Goal: Find specific fact: Find specific fact

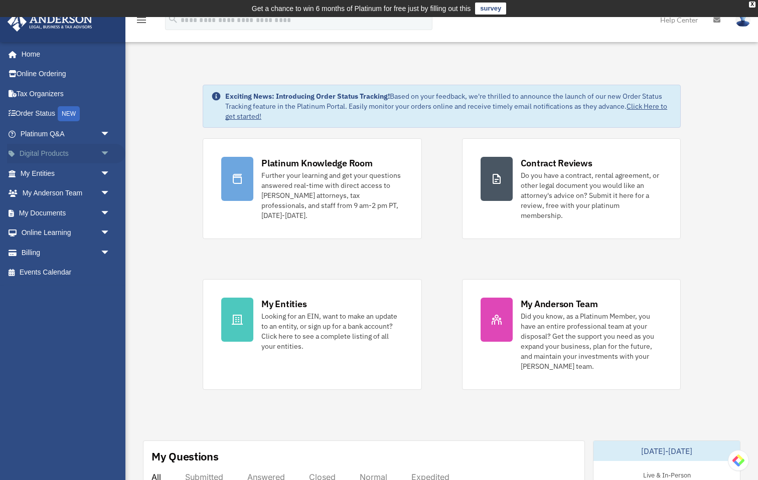
scroll to position [7, 0]
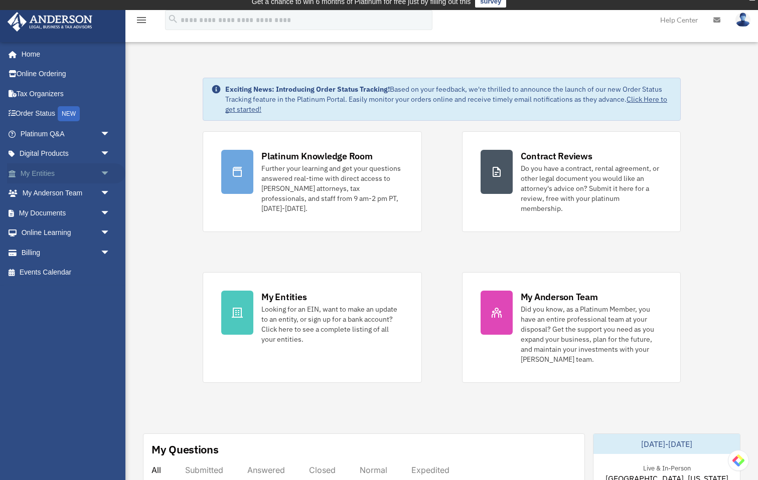
click at [104, 171] on span "arrow_drop_down" at bounding box center [110, 173] width 20 height 21
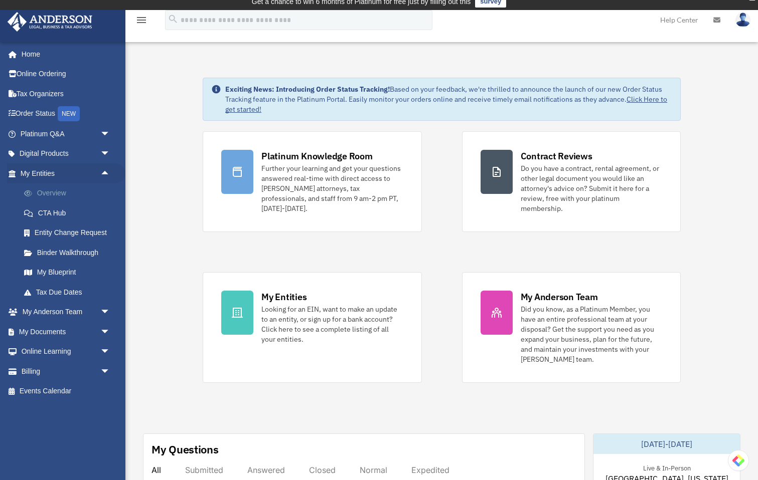
click at [57, 194] on link "Overview" at bounding box center [69, 193] width 111 height 20
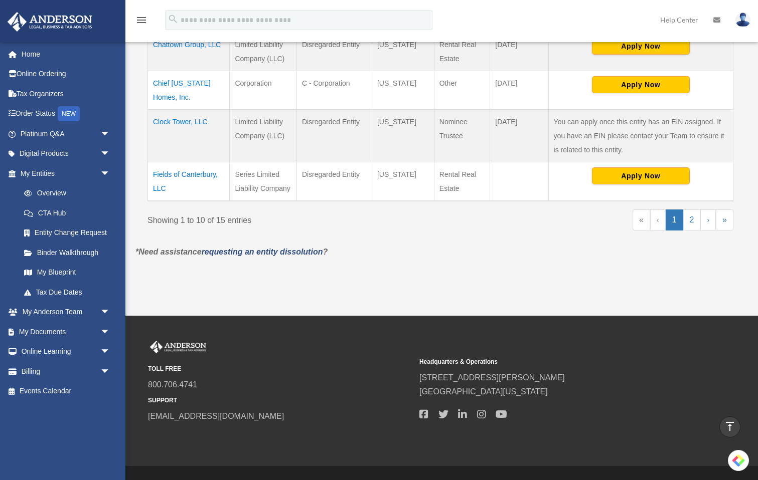
scroll to position [550, 0]
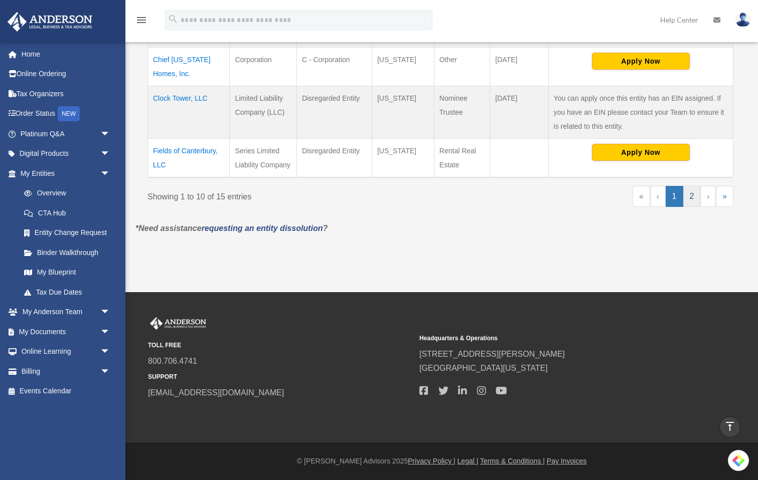
click at [691, 197] on link "2" at bounding box center [692, 196] width 18 height 21
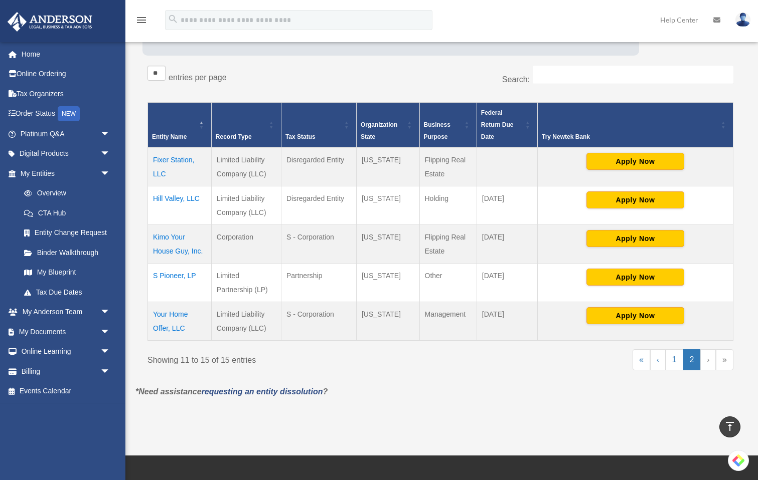
scroll to position [155, 0]
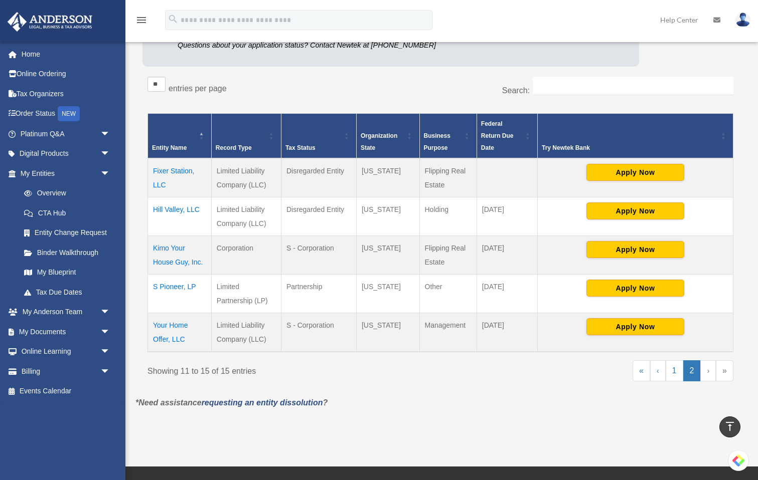
click at [176, 167] on td "Fixer Station, LLC" at bounding box center [180, 177] width 64 height 39
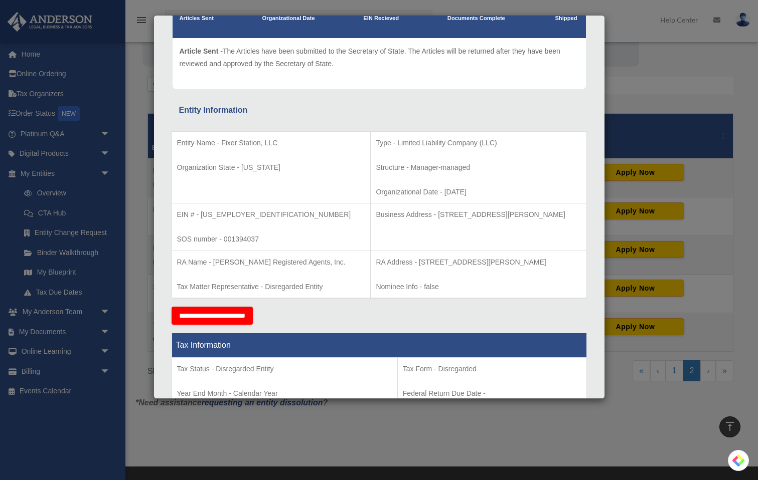
scroll to position [105, 0]
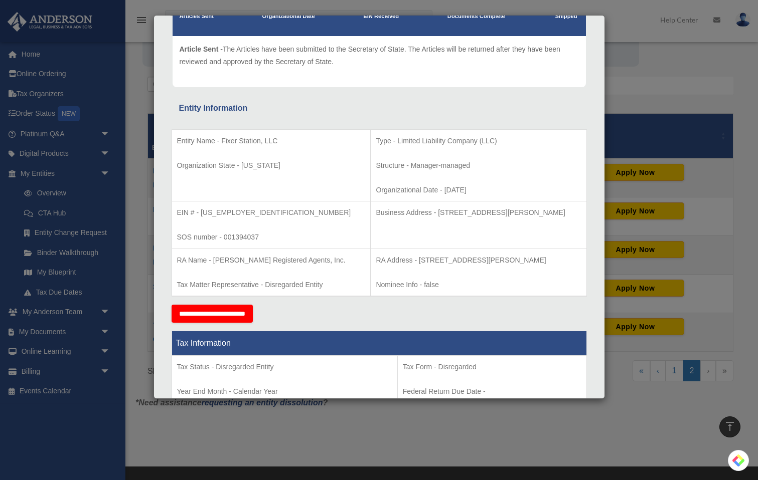
drag, startPoint x: 407, startPoint y: 213, endPoint x: 563, endPoint y: 213, distance: 155.4
click at [563, 213] on p "Business Address - [STREET_ADDRESS][PERSON_NAME]" at bounding box center [478, 213] width 205 height 13
copy p "[STREET_ADDRESS][PERSON_NAME]"
click at [415, 242] on td "Business Address - [STREET_ADDRESS][PERSON_NAME]" at bounding box center [479, 226] width 216 height 48
drag, startPoint x: 390, startPoint y: 260, endPoint x: 565, endPoint y: 263, distance: 175.0
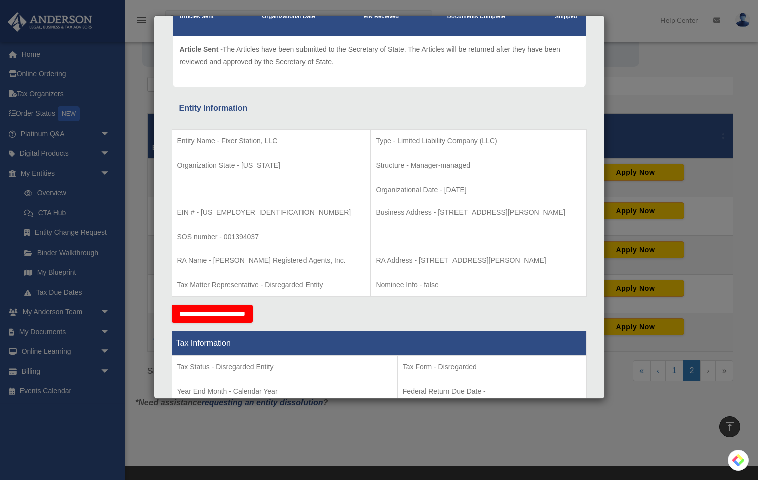
click at [565, 263] on p "RA Address - [STREET_ADDRESS][PERSON_NAME]" at bounding box center [478, 260] width 205 height 13
copy p "[STREET_ADDRESS][PERSON_NAME]"
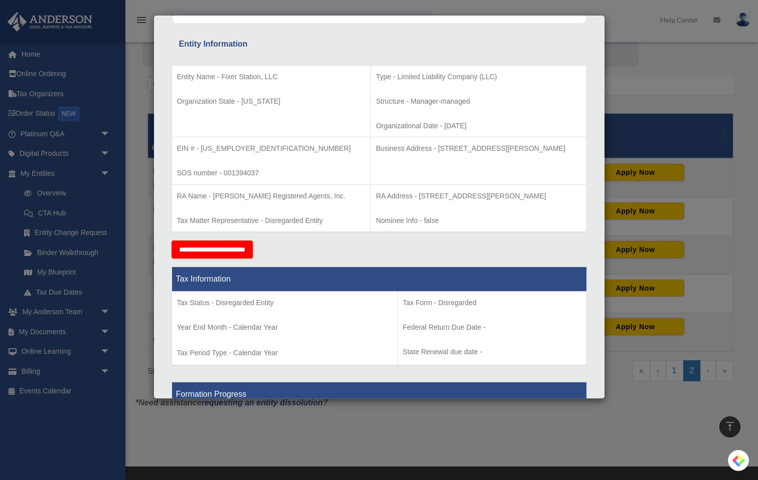
scroll to position [170, 0]
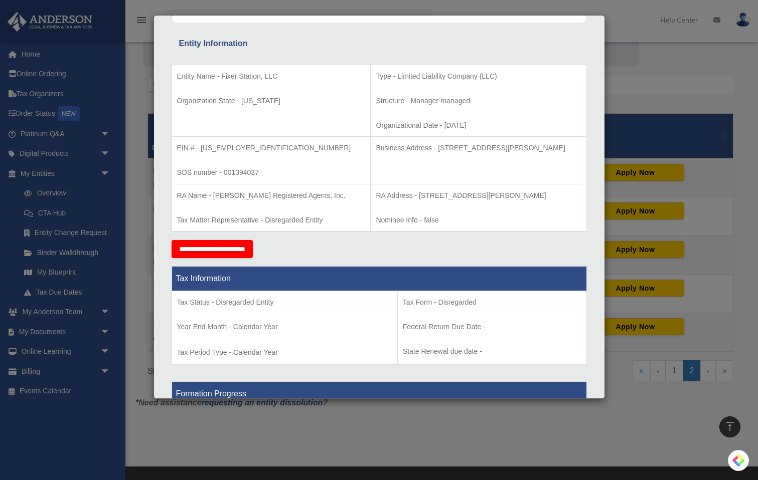
drag, startPoint x: 420, startPoint y: 172, endPoint x: 388, endPoint y: 165, distance: 33.0
click at [420, 172] on td "Business Address - [STREET_ADDRESS][PERSON_NAME]" at bounding box center [479, 161] width 216 height 48
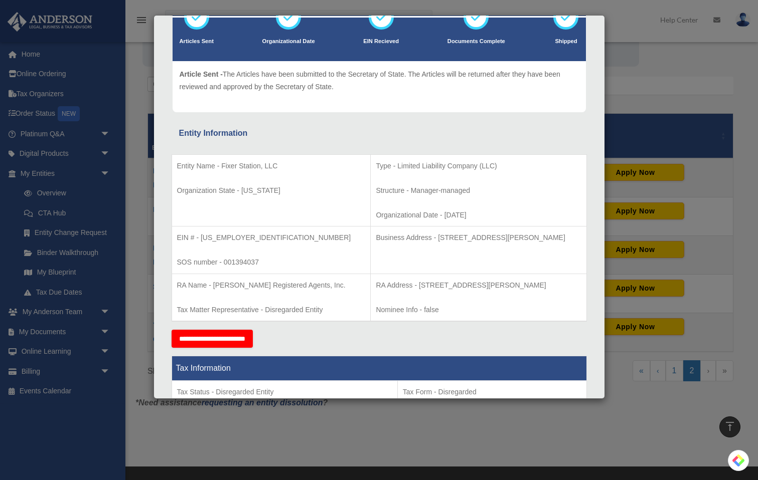
scroll to position [69, 0]
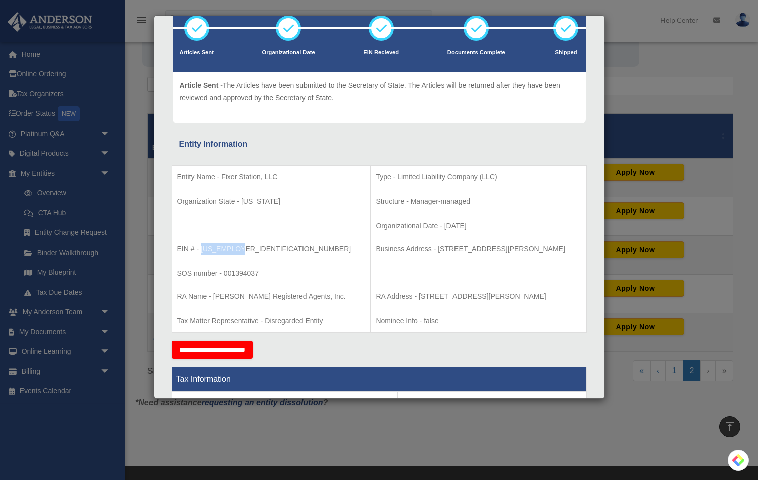
drag, startPoint x: 201, startPoint y: 249, endPoint x: 246, endPoint y: 248, distance: 45.1
click at [258, 248] on p "EIN # - [US_EMPLOYER_IDENTIFICATION_NUMBER]" at bounding box center [271, 249] width 189 height 13
copy p "[US_EMPLOYER_IDENTIFICATION_NUMBER]"
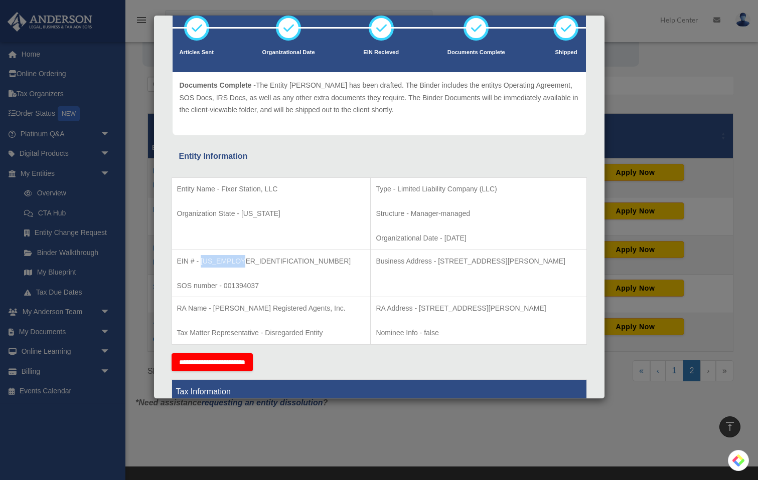
drag, startPoint x: 409, startPoint y: 262, endPoint x: 570, endPoint y: 268, distance: 161.1
click at [570, 268] on td "Business Address - [STREET_ADDRESS][PERSON_NAME]" at bounding box center [479, 274] width 216 height 48
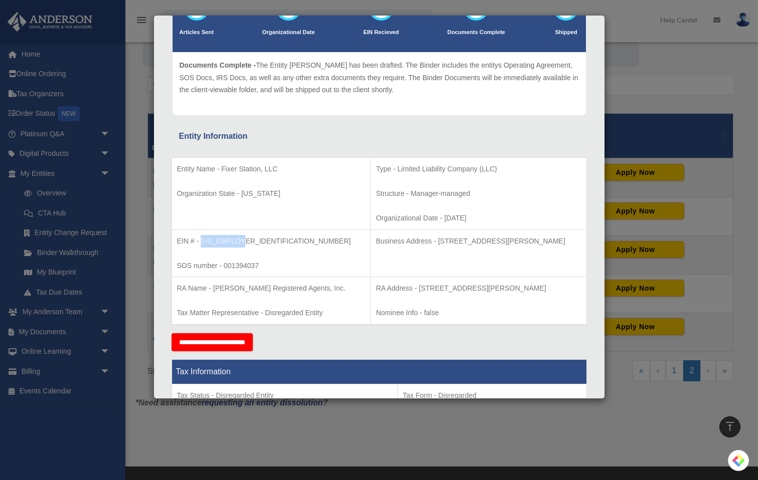
copy p "[STREET_ADDRESS][PERSON_NAME]"
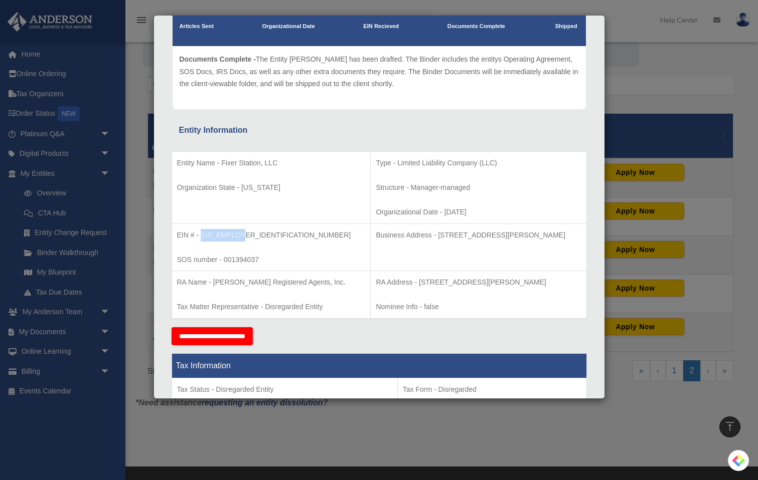
scroll to position [97, 0]
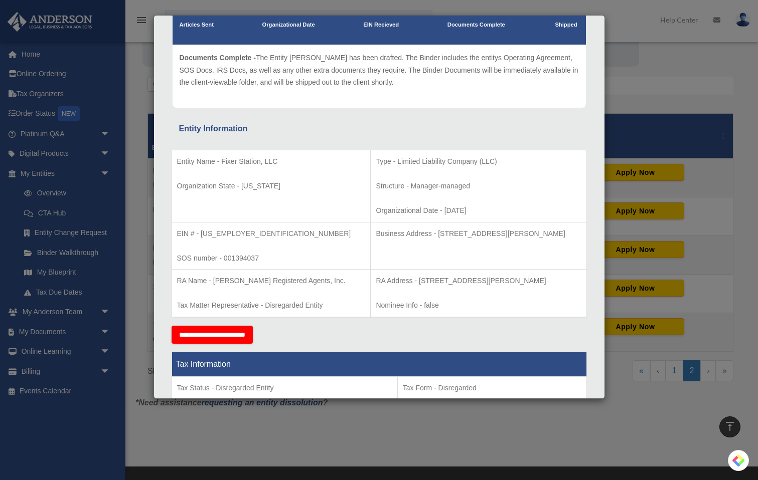
drag, startPoint x: 433, startPoint y: 247, endPoint x: 417, endPoint y: 240, distance: 17.3
click at [433, 246] on td "Business Address - [STREET_ADDRESS][PERSON_NAME]" at bounding box center [479, 246] width 216 height 48
drag, startPoint x: 430, startPoint y: 233, endPoint x: 565, endPoint y: 234, distance: 134.4
click at [565, 234] on p "Business Address - [STREET_ADDRESS][PERSON_NAME]" at bounding box center [478, 234] width 205 height 13
drag, startPoint x: 564, startPoint y: 234, endPoint x: 408, endPoint y: 233, distance: 156.4
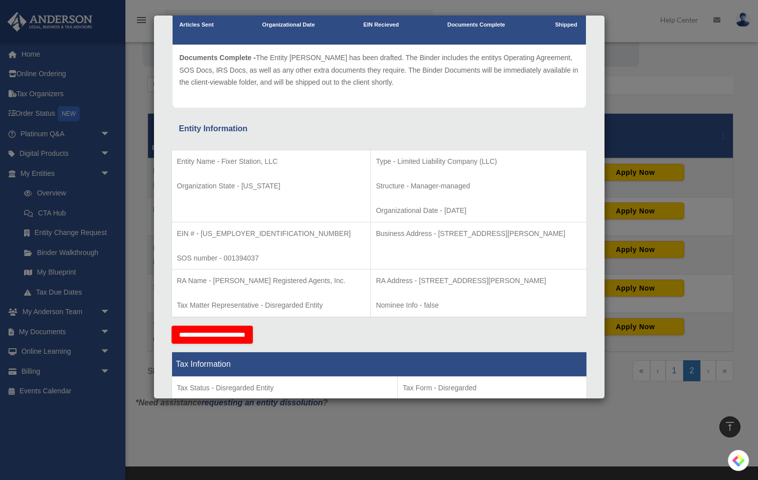
click at [408, 233] on p "Business Address - [STREET_ADDRESS][PERSON_NAME]" at bounding box center [478, 234] width 205 height 13
copy p "[STREET_ADDRESS][PERSON_NAME]"
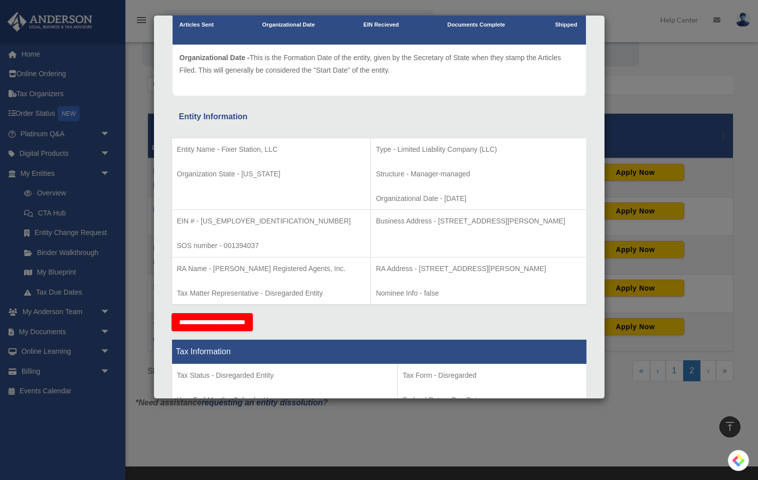
scroll to position [0, 0]
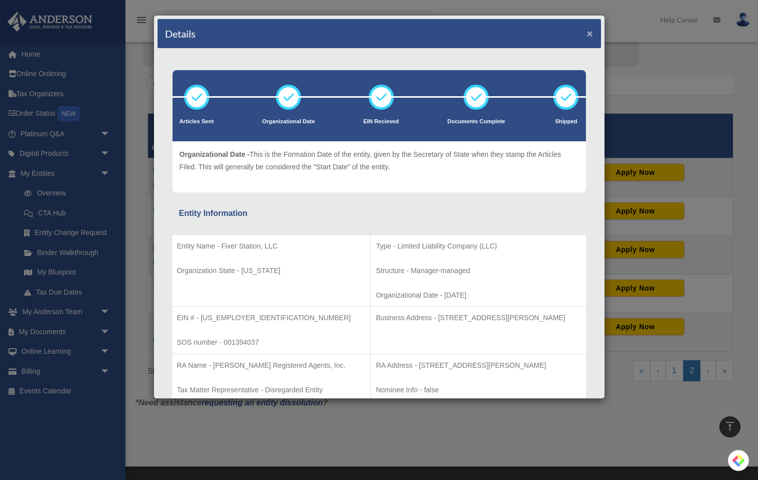
click at [590, 34] on button "×" at bounding box center [590, 33] width 7 height 11
